Goal: Answer question/provide support: Share knowledge or assist other users

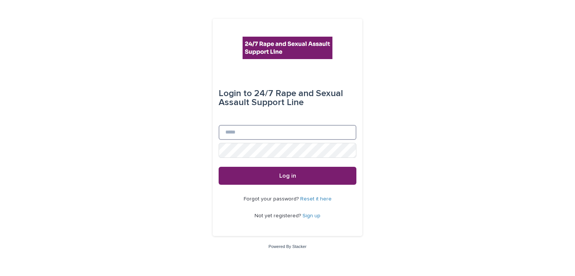
click at [254, 135] on input "Email" at bounding box center [288, 132] width 138 height 15
click at [230, 131] on input "Email" at bounding box center [288, 132] width 138 height 15
type input "**********"
click at [219, 167] on button "Log in" at bounding box center [288, 176] width 138 height 18
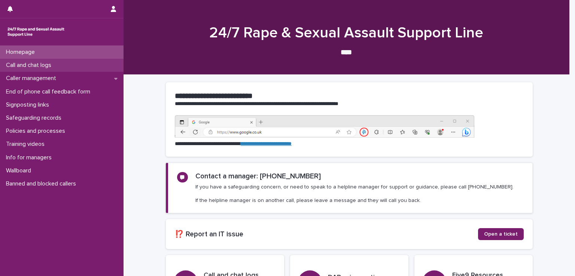
click at [50, 63] on p "Call and chat logs" at bounding box center [30, 65] width 54 height 7
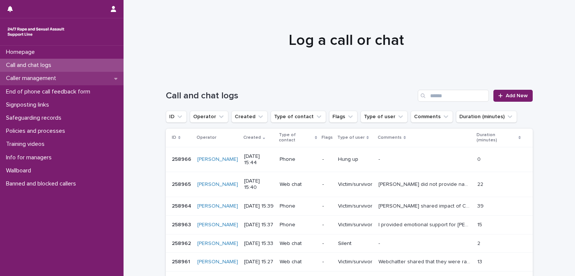
click at [46, 73] on div "Caller management" at bounding box center [62, 78] width 124 height 13
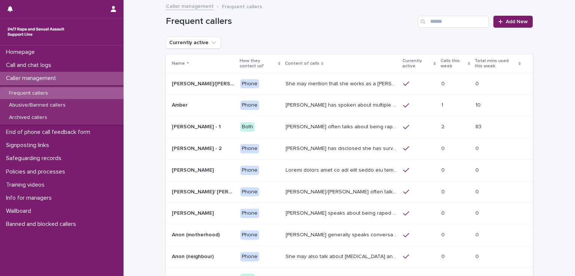
click at [43, 89] on div "Frequent callers" at bounding box center [62, 93] width 124 height 12
click at [297, 107] on p "[PERSON_NAME] has spoken about multiple experiences of [MEDICAL_DATA]. [PERSON_…" at bounding box center [342, 105] width 113 height 8
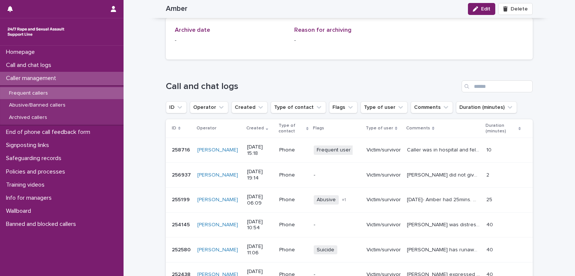
scroll to position [899, 0]
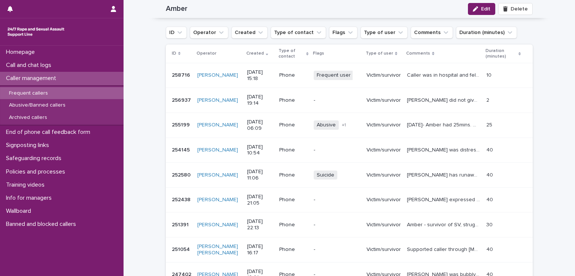
click at [368, 122] on p "Victim/survivor" at bounding box center [384, 125] width 34 height 6
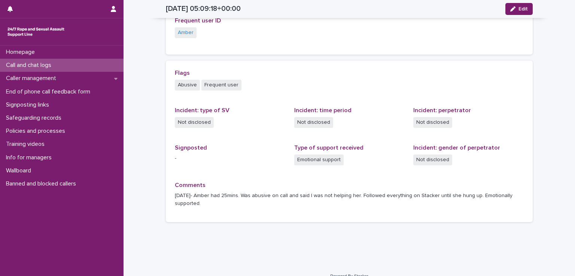
scroll to position [186, 0]
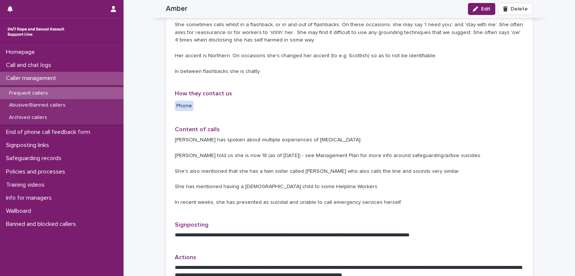
scroll to position [106, 0]
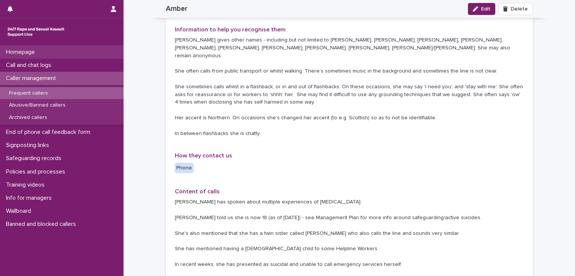
click at [32, 53] on p "Homepage" at bounding box center [22, 52] width 38 height 7
